Goal: Find specific page/section: Find specific page/section

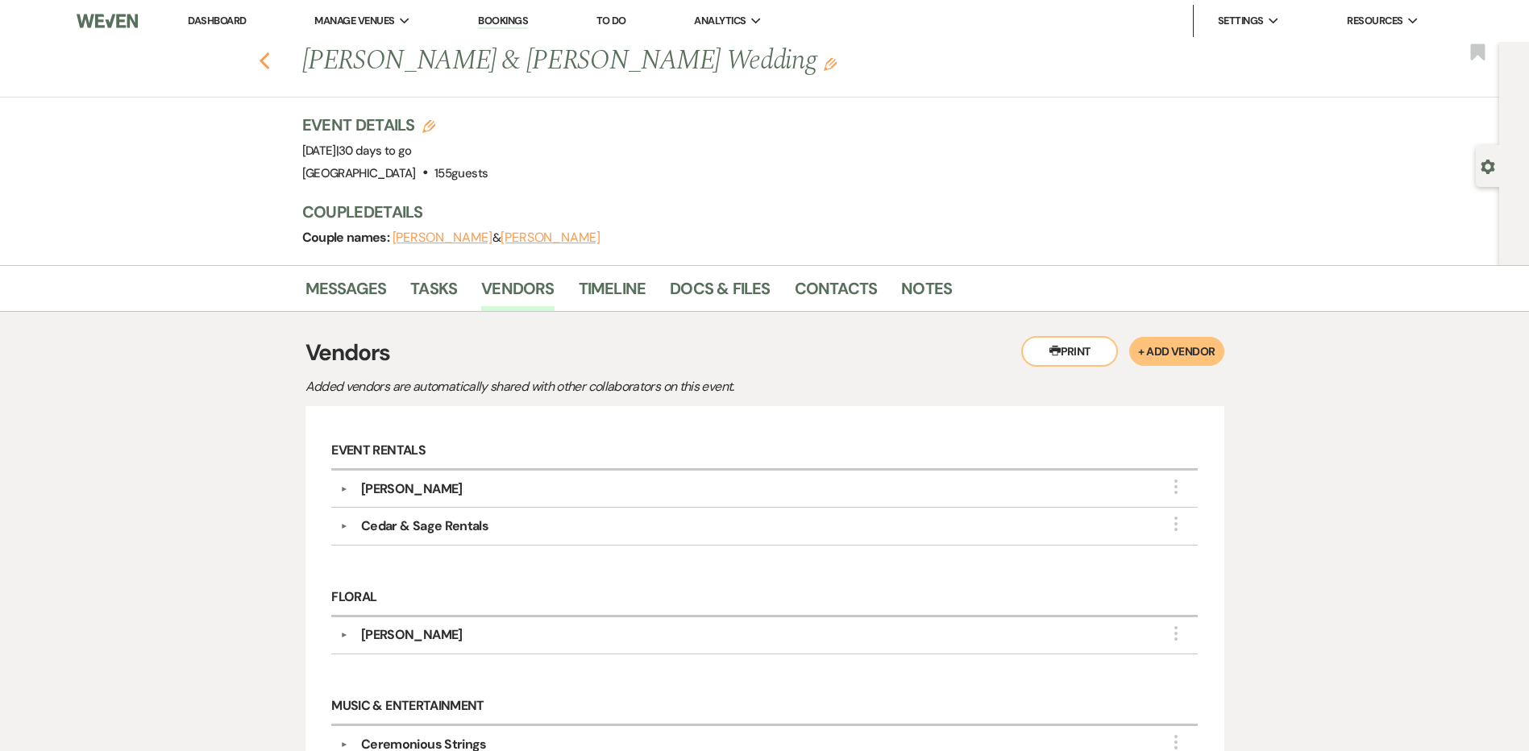
click at [271, 69] on icon "Previous" at bounding box center [265, 61] width 12 height 19
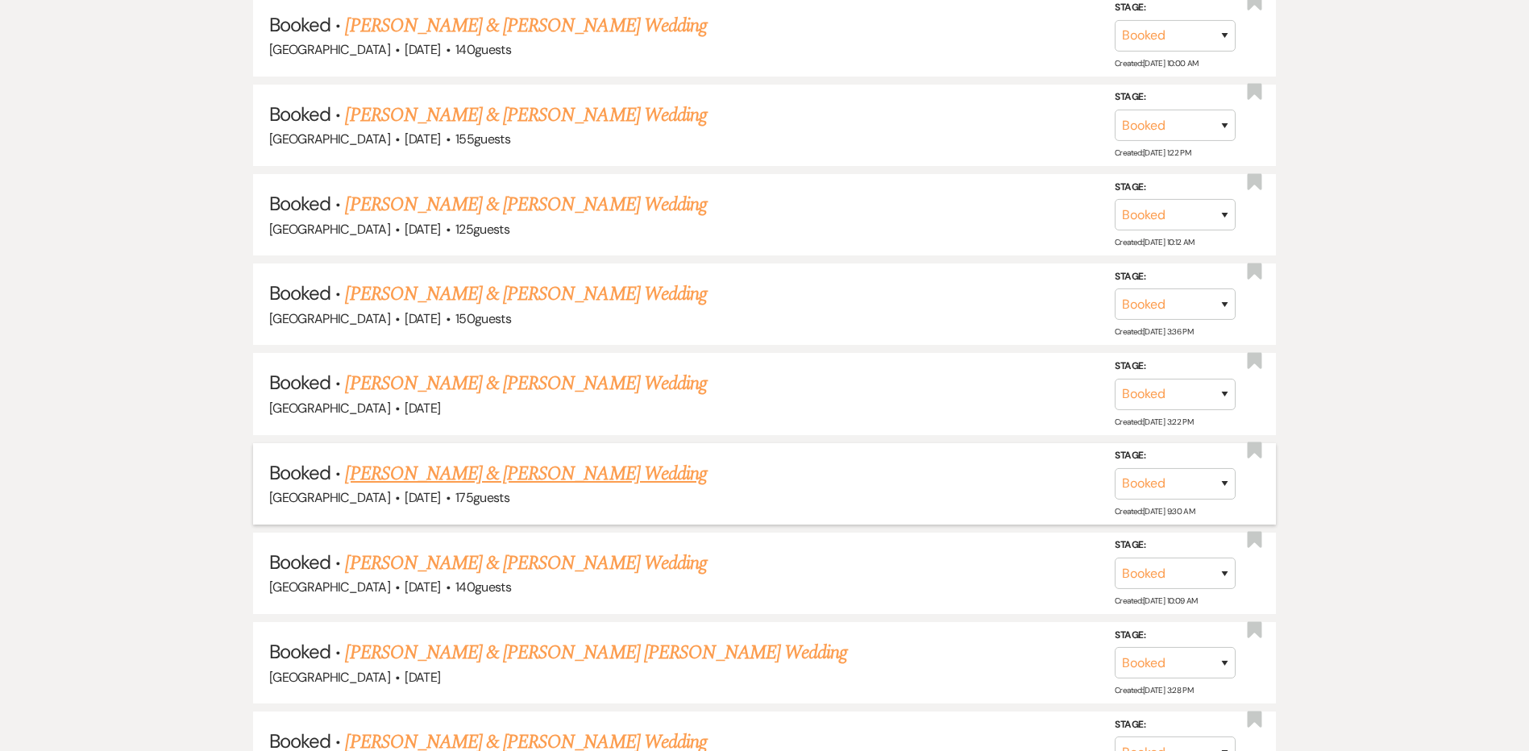
scroll to position [3547, 0]
drag, startPoint x: 401, startPoint y: 207, endPoint x: 420, endPoint y: 202, distance: 19.4
click at [401, 207] on link "[PERSON_NAME] & [PERSON_NAME] Wedding" at bounding box center [525, 206] width 361 height 29
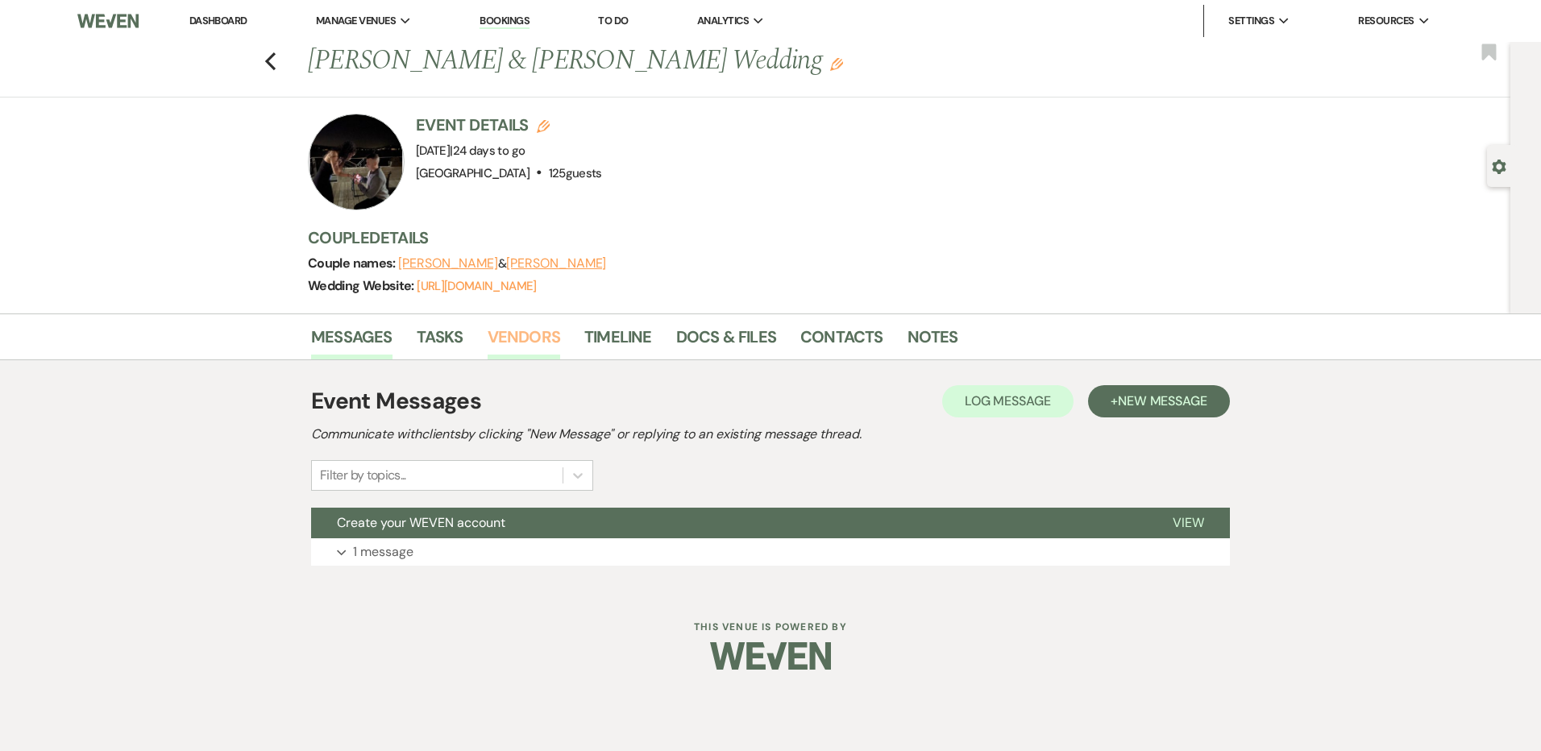
click at [508, 336] on link "Vendors" at bounding box center [524, 341] width 73 height 35
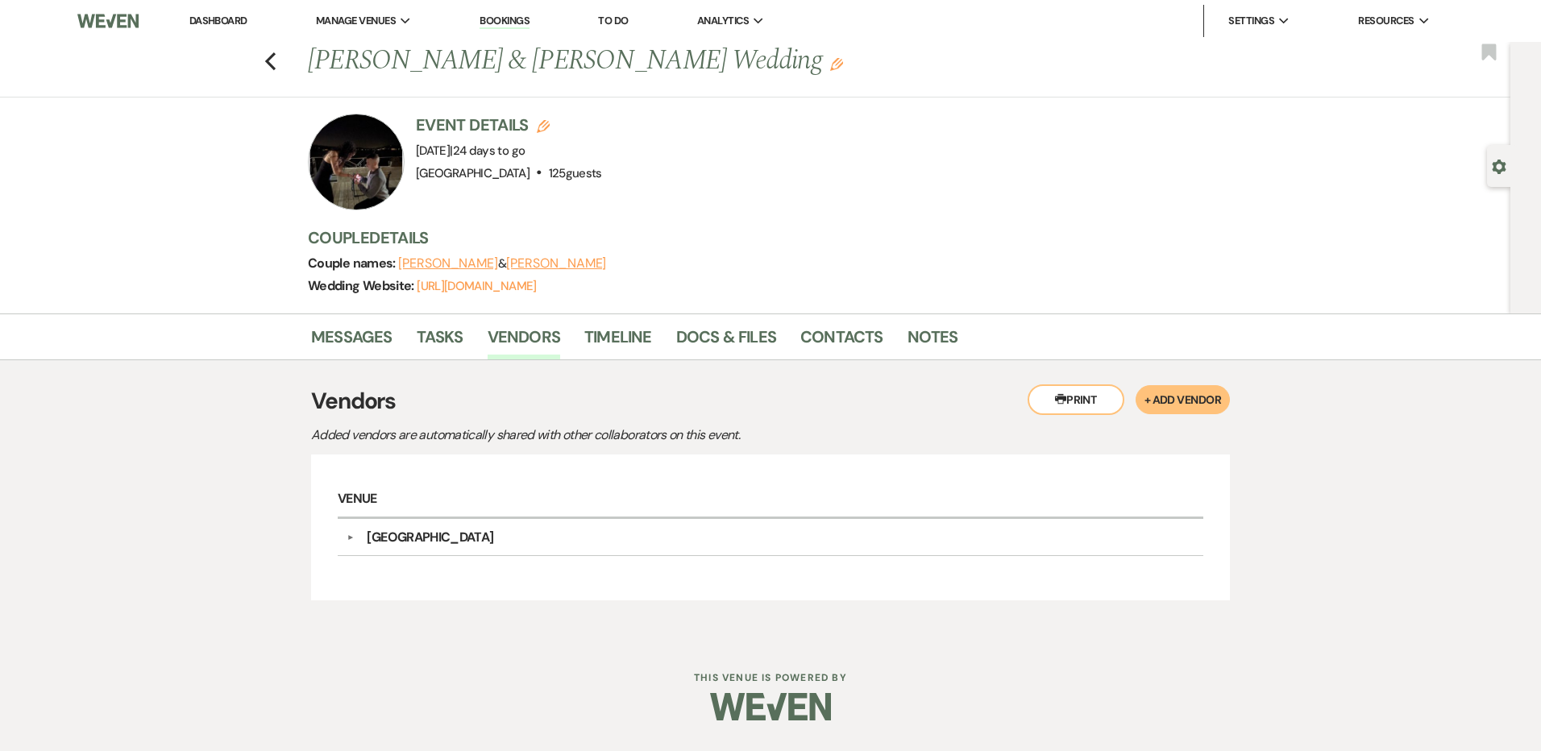
click at [350, 538] on button "▼" at bounding box center [349, 538] width 19 height 8
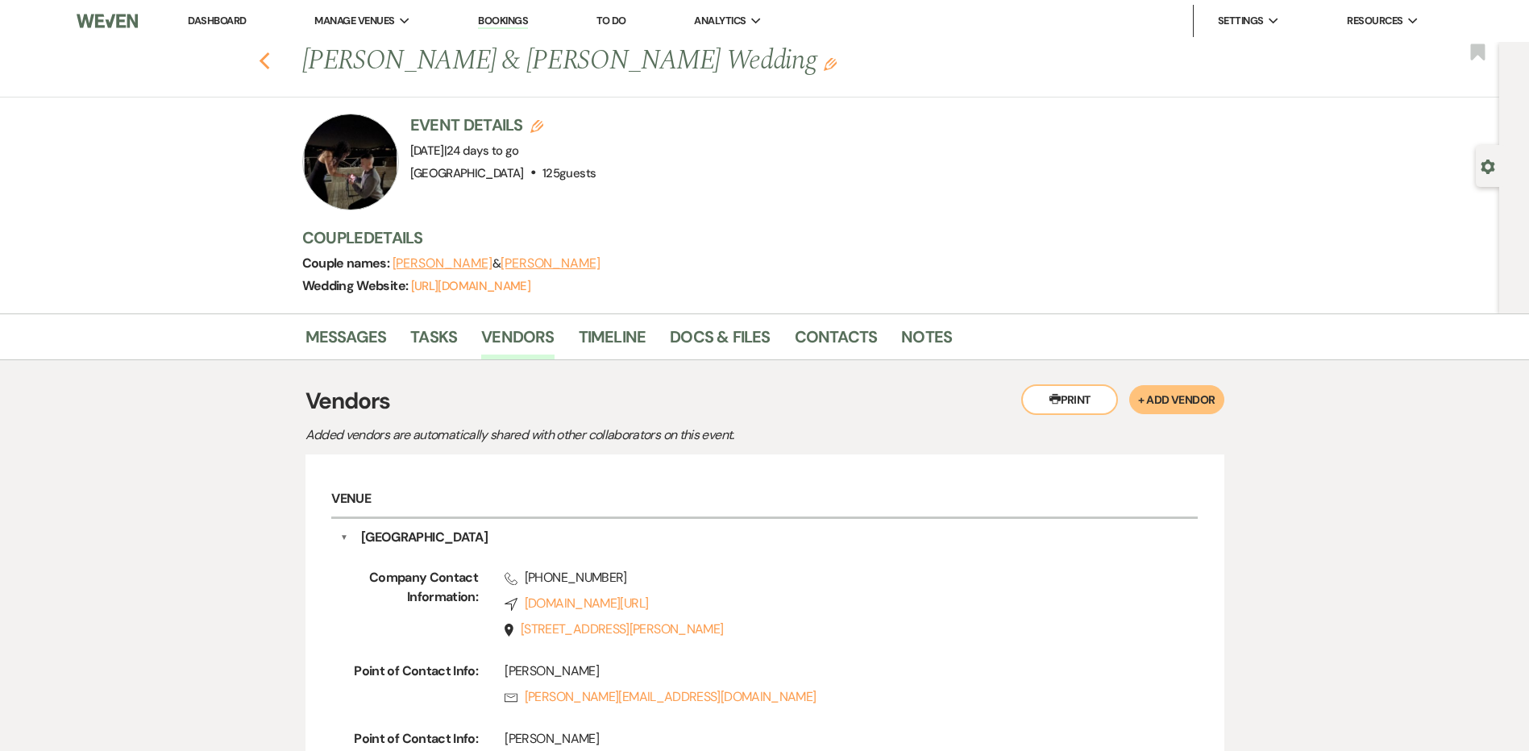
click at [271, 60] on icon "Previous" at bounding box center [265, 61] width 12 height 19
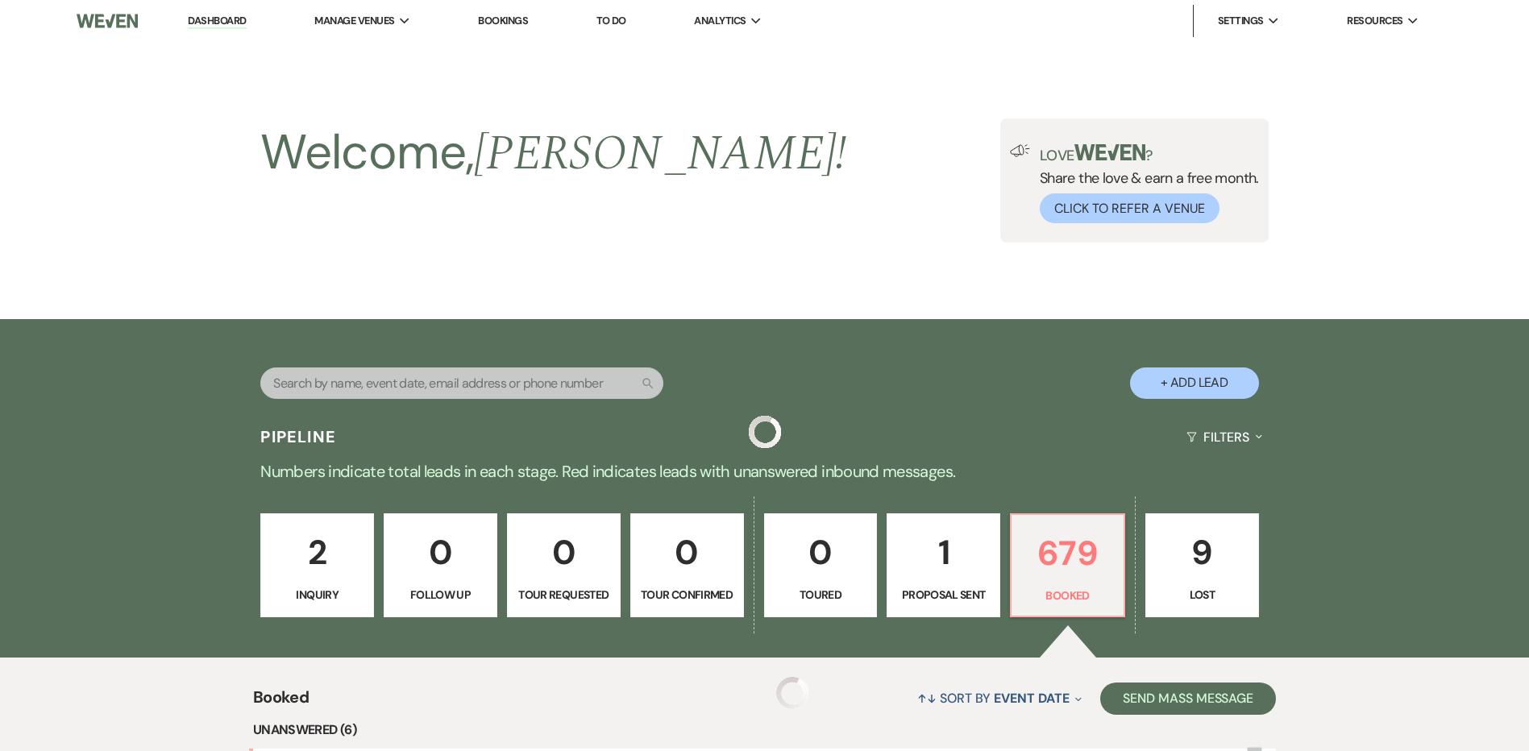
scroll to position [3547, 0]
